Goal: Task Accomplishment & Management: Manage account settings

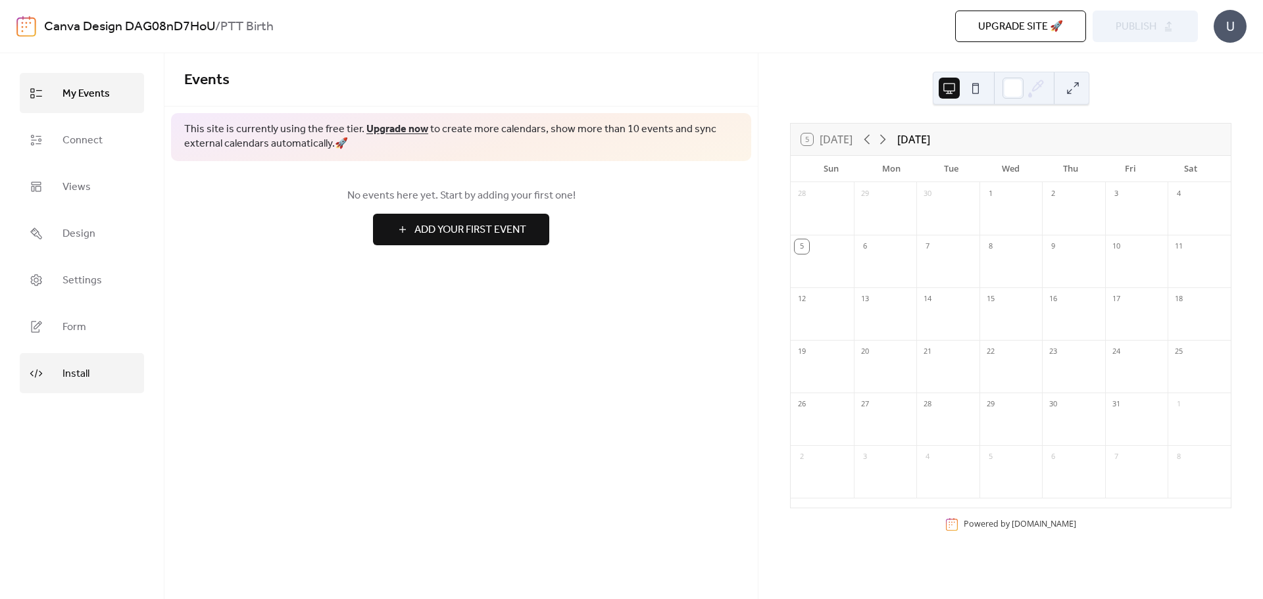
click at [78, 370] on span "Install" at bounding box center [75, 374] width 27 height 20
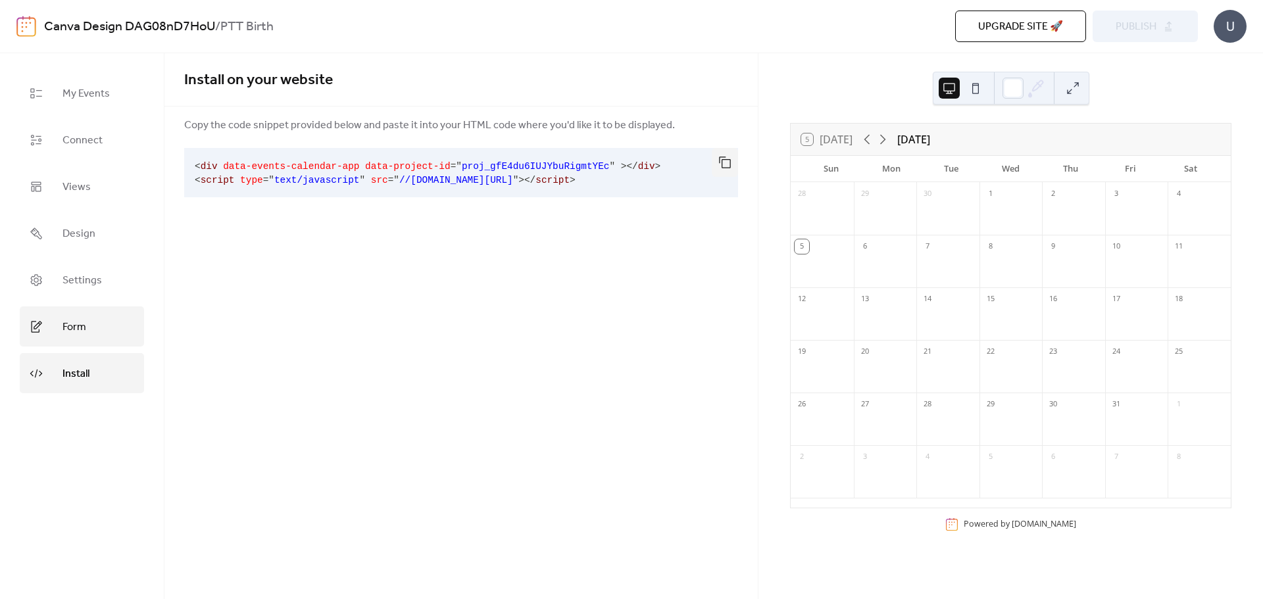
click at [76, 322] on span "Form" at bounding box center [74, 327] width 24 height 20
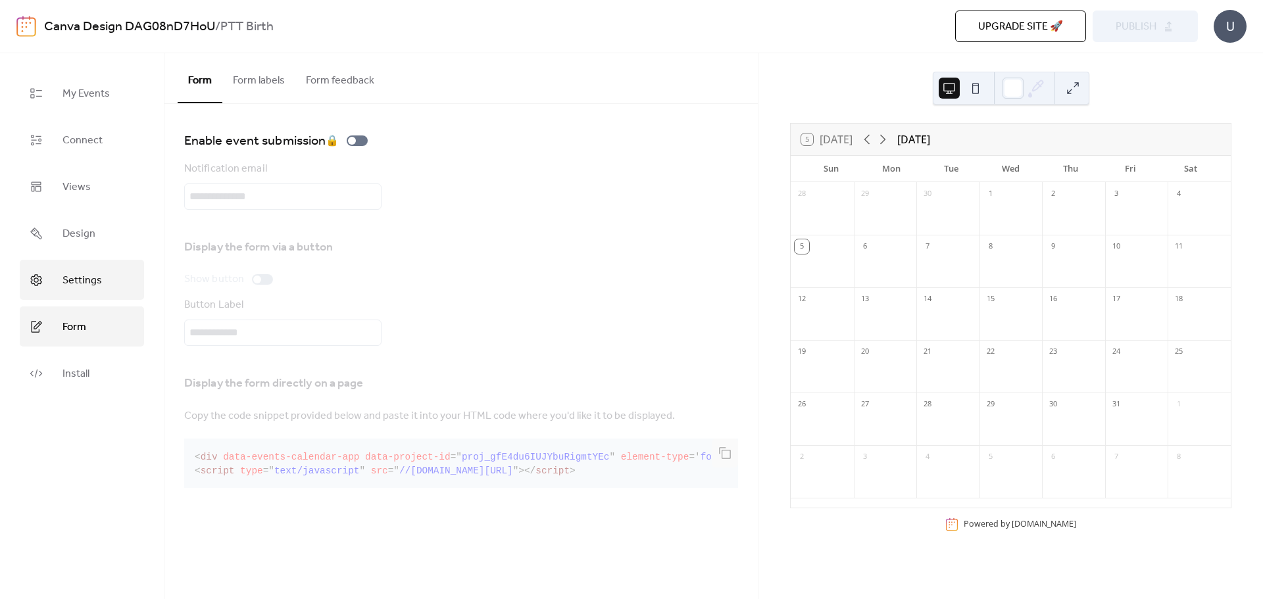
click at [85, 280] on span "Settings" at bounding box center [81, 280] width 39 height 20
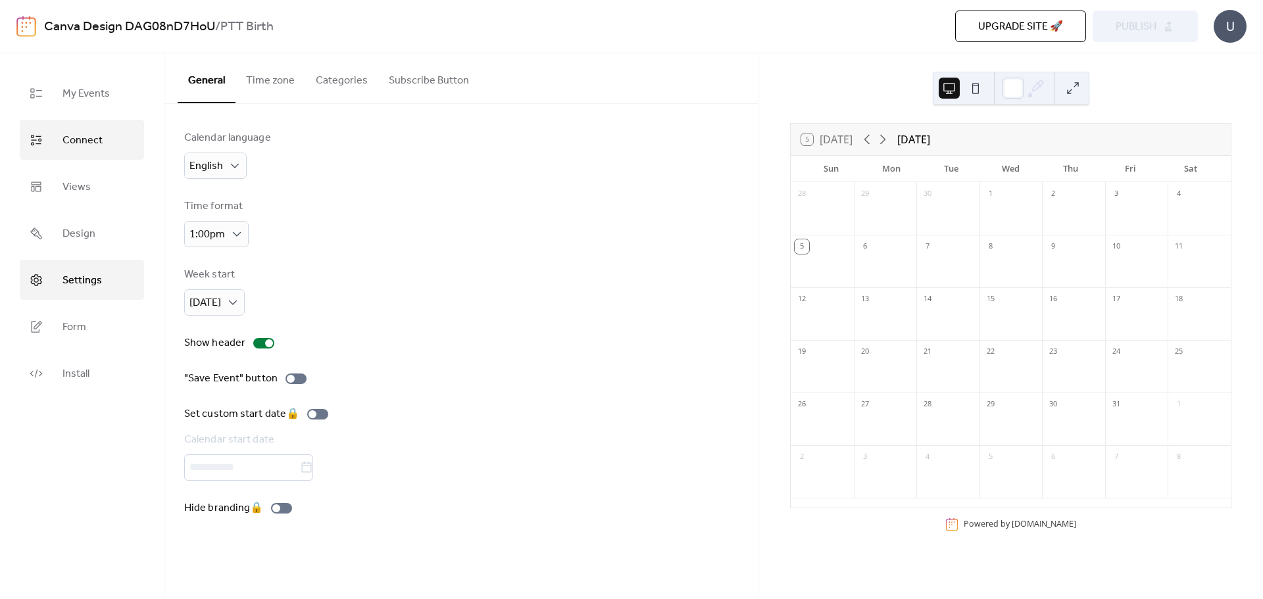
click at [87, 138] on span "Connect" at bounding box center [82, 140] width 40 height 20
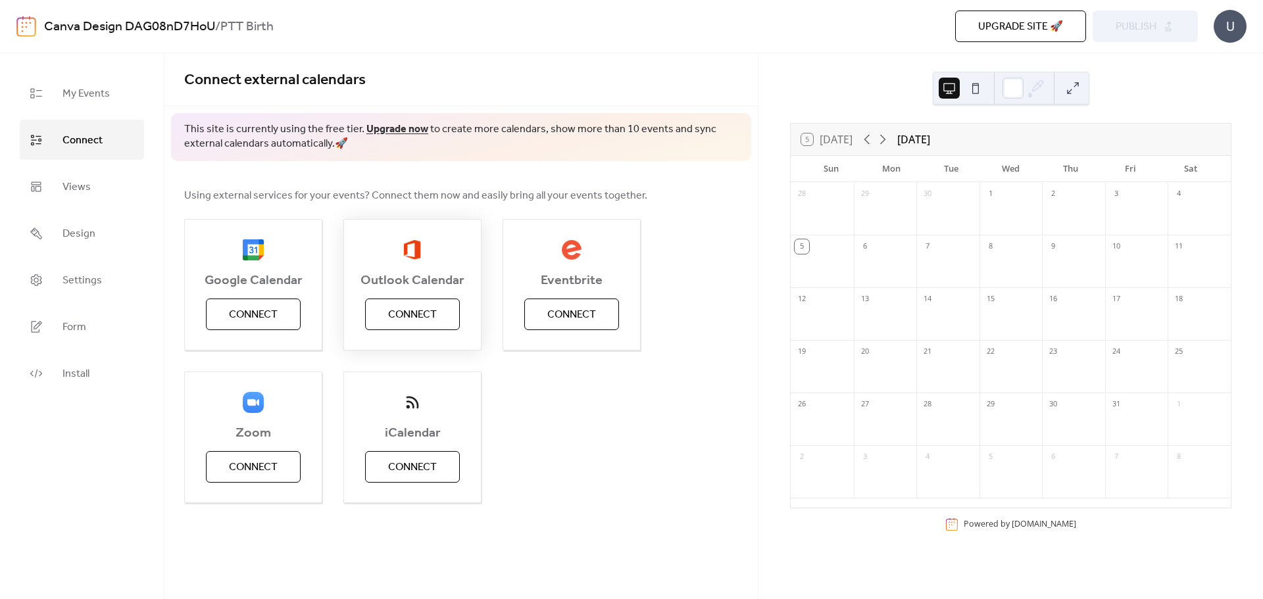
click at [434, 311] on span "Connect" at bounding box center [412, 315] width 49 height 16
